Goal: Check status

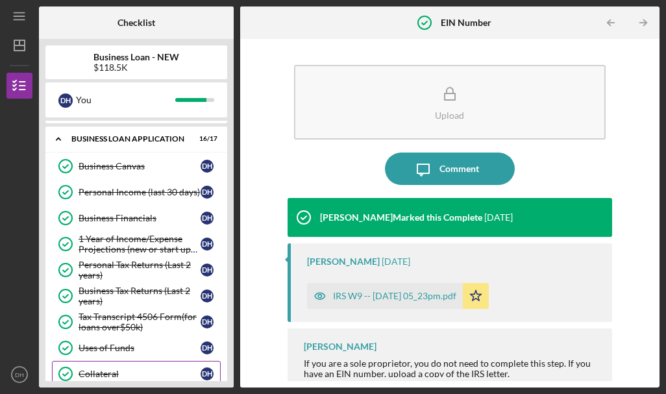
scroll to position [52, 0]
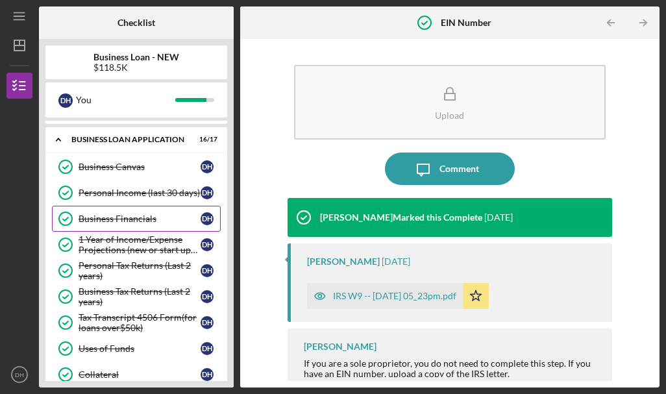
click at [169, 222] on div "Business Financials" at bounding box center [139, 218] width 122 height 10
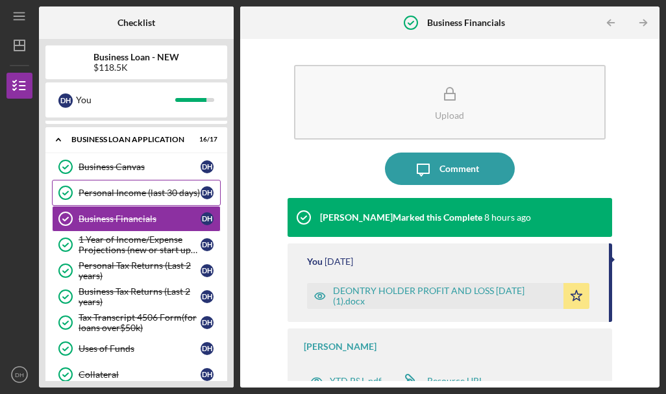
click at [162, 194] on div "Personal Income (last 30 days)" at bounding box center [139, 192] width 122 height 10
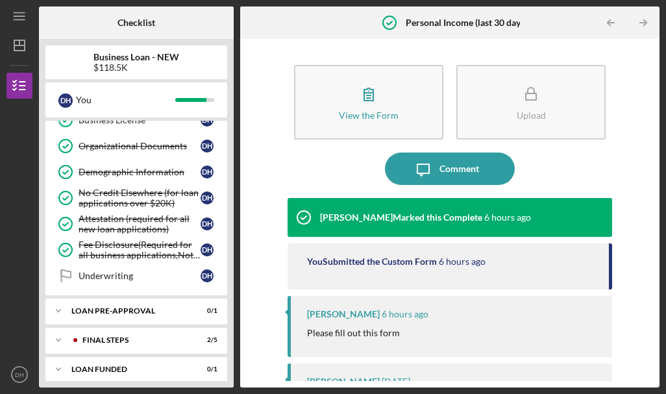
scroll to position [367, 0]
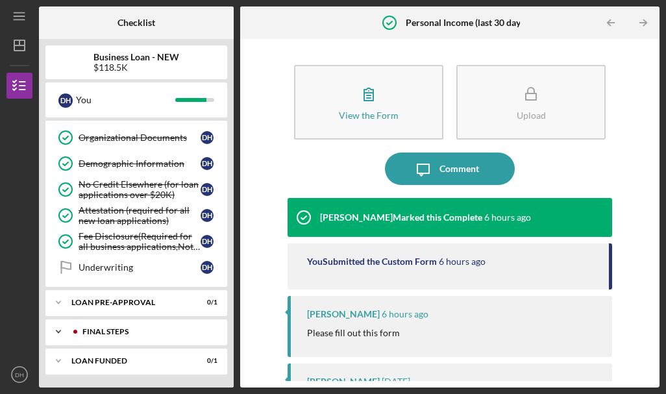
click at [174, 330] on div "FINAL STEPS" at bounding box center [146, 332] width 128 height 8
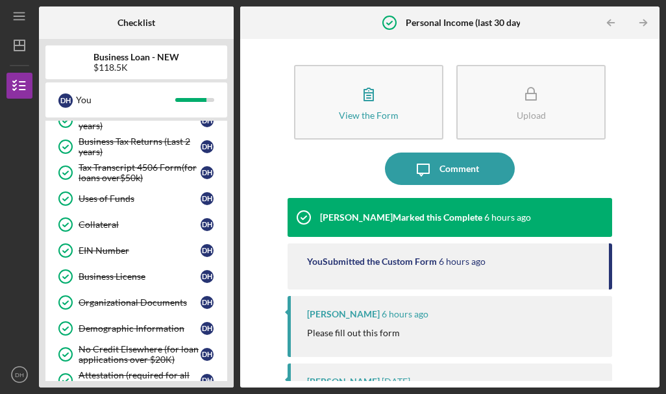
scroll to position [201, 0]
